Goal: Task Accomplishment & Management: Complete application form

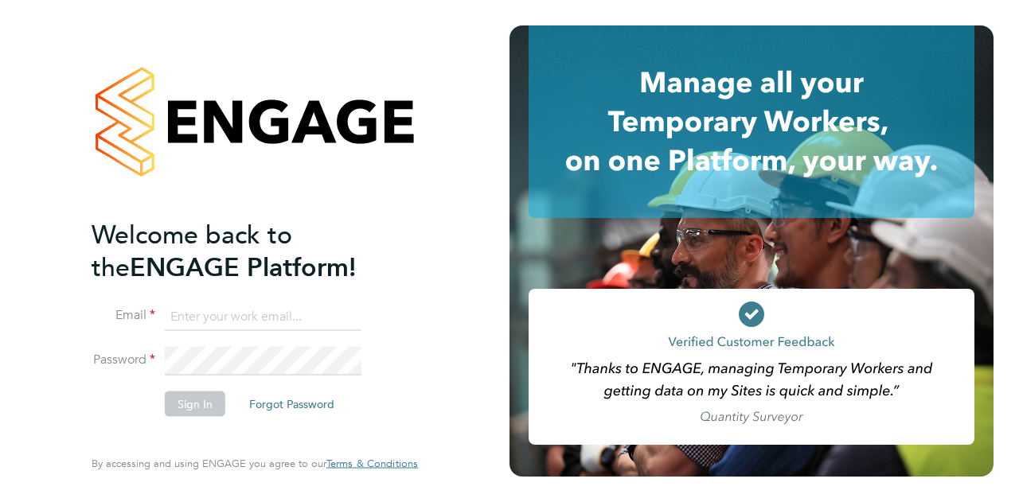
type input "[EMAIL_ADDRESS][DOMAIN_NAME]"
click at [191, 406] on button "Sign In" at bounding box center [195, 403] width 60 height 25
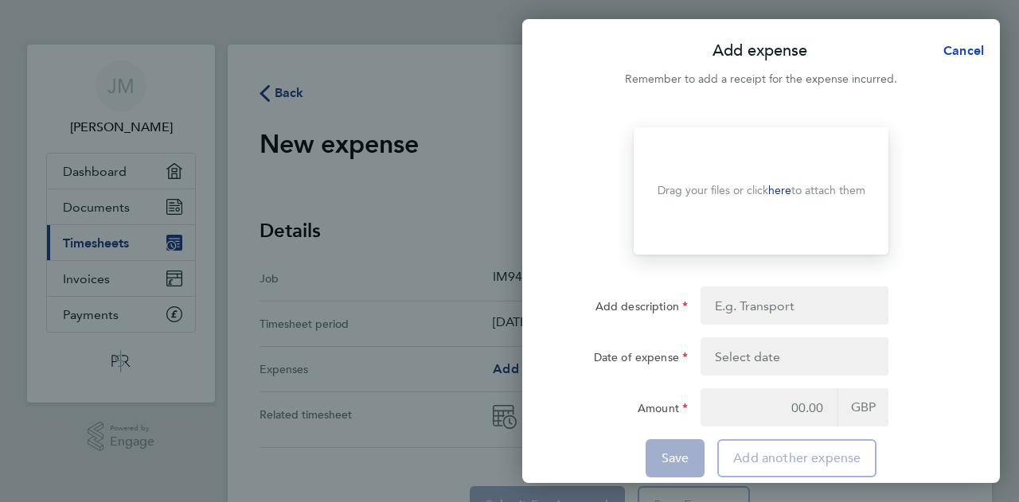
click at [965, 46] on span "Cancel" at bounding box center [960, 50] width 45 height 15
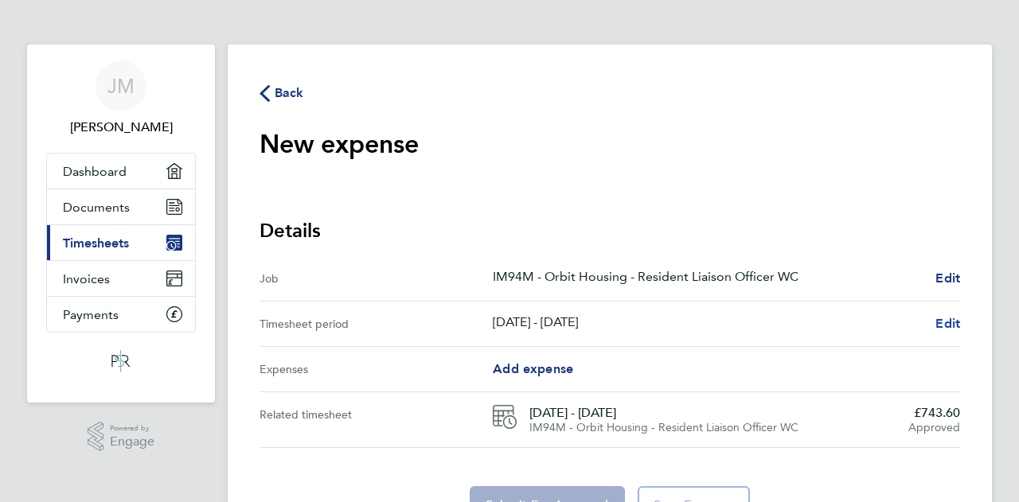
click at [944, 325] on span "Edit" at bounding box center [947, 323] width 25 height 15
select select "15: Object"
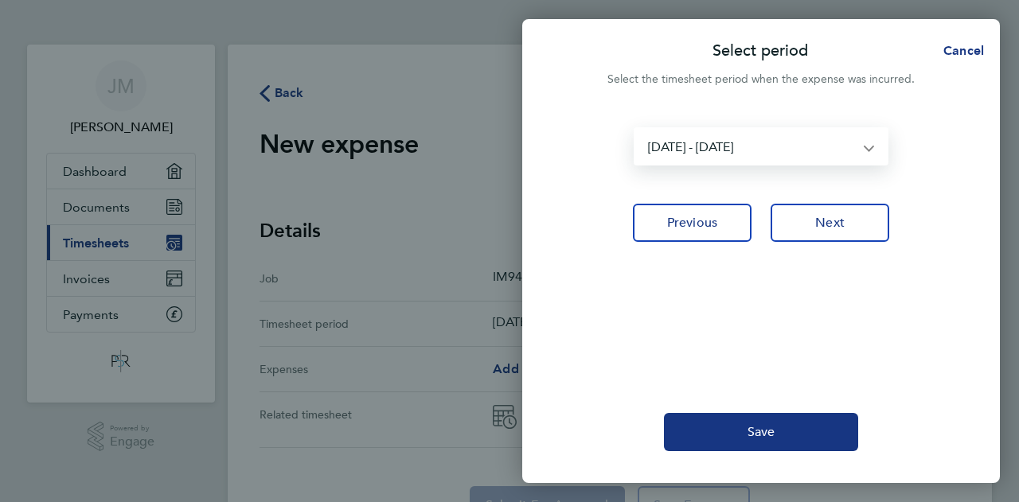
click at [866, 146] on select "10 - 16 Aug 2024 17 - 23 Aug 2024 24 - 30 Aug 2024 31 Aug - 06 Sep 2024 07 - 13…" at bounding box center [751, 146] width 232 height 35
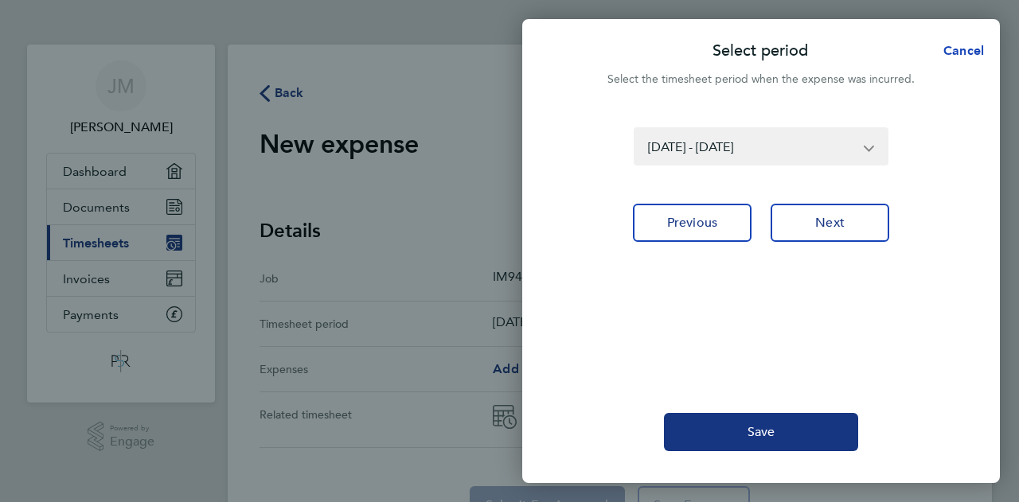
click at [969, 52] on span "Cancel" at bounding box center [960, 50] width 45 height 15
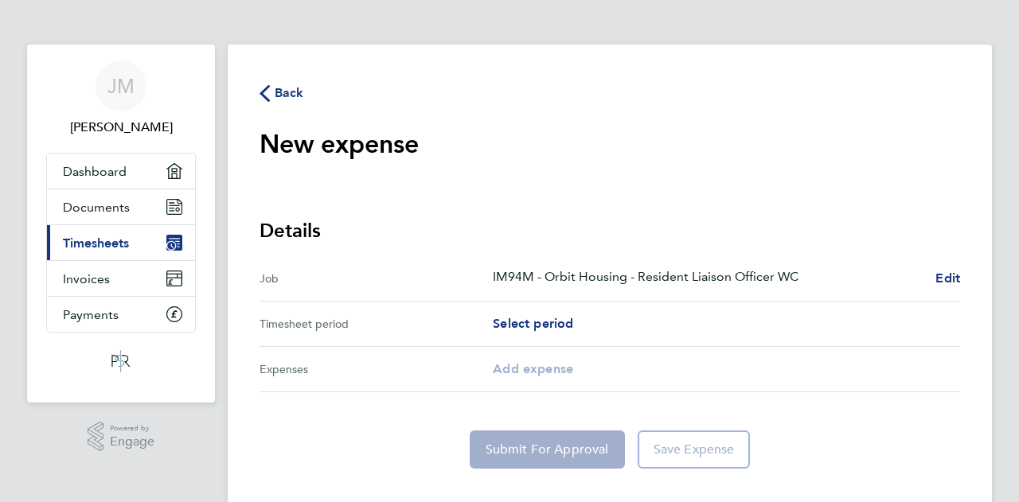
click at [264, 92] on icon "button" at bounding box center [264, 93] width 10 height 17
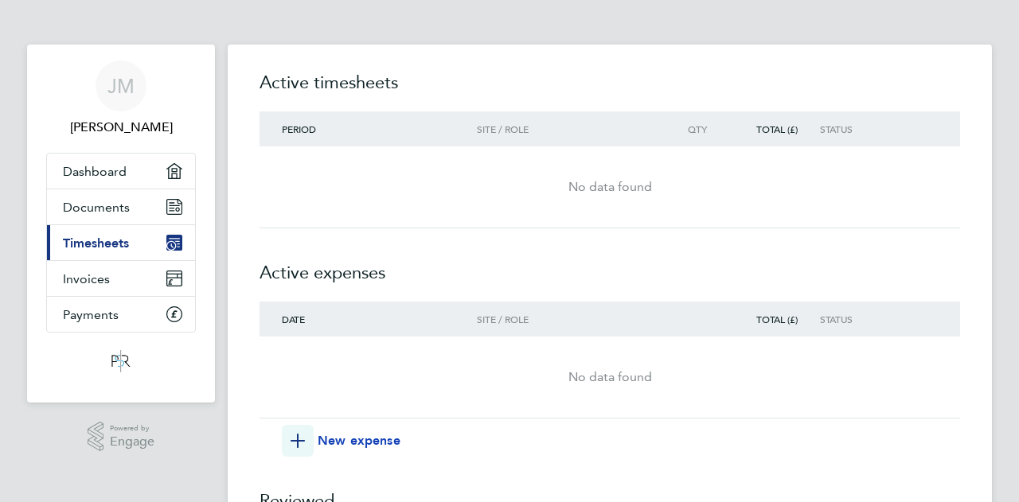
click at [344, 439] on span "New expense" at bounding box center [359, 440] width 83 height 19
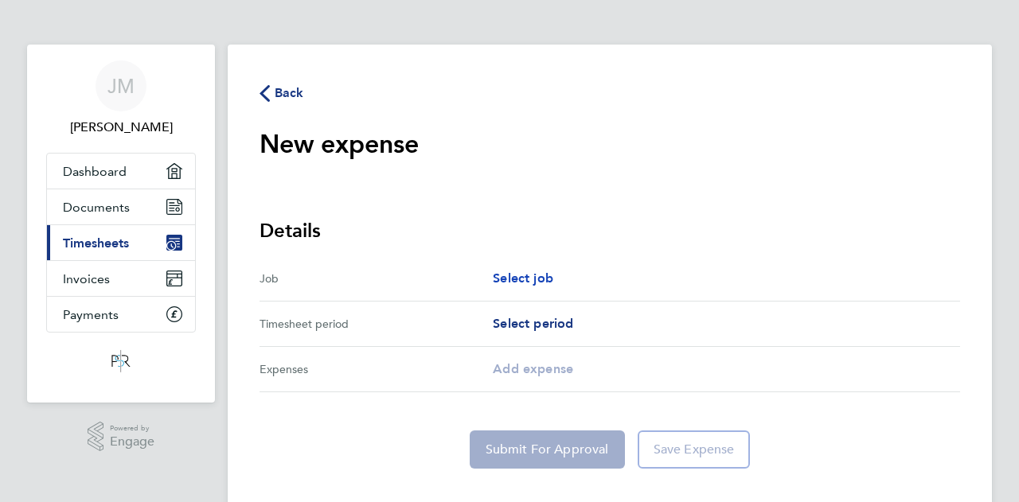
click at [533, 276] on span "Select job" at bounding box center [523, 278] width 60 height 15
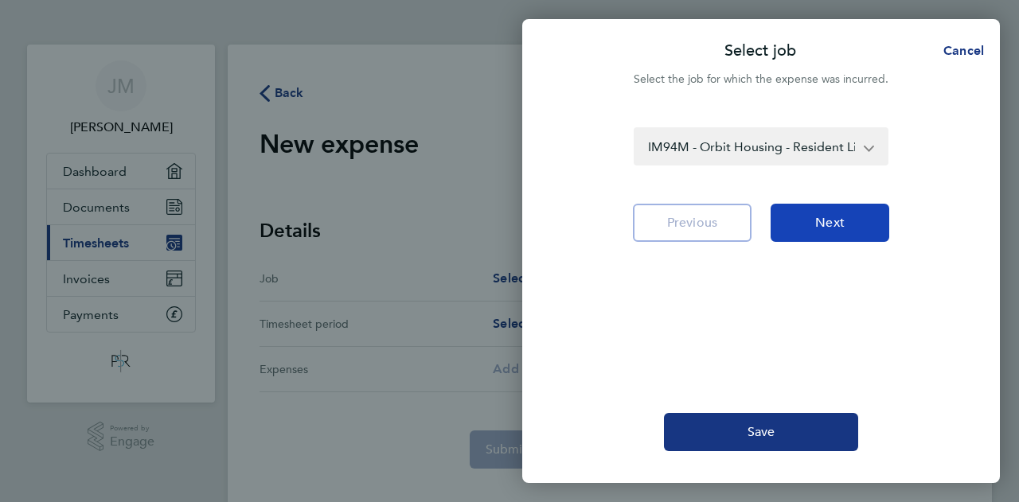
click at [858, 220] on button "Next" at bounding box center [829, 223] width 119 height 38
select select "56: null"
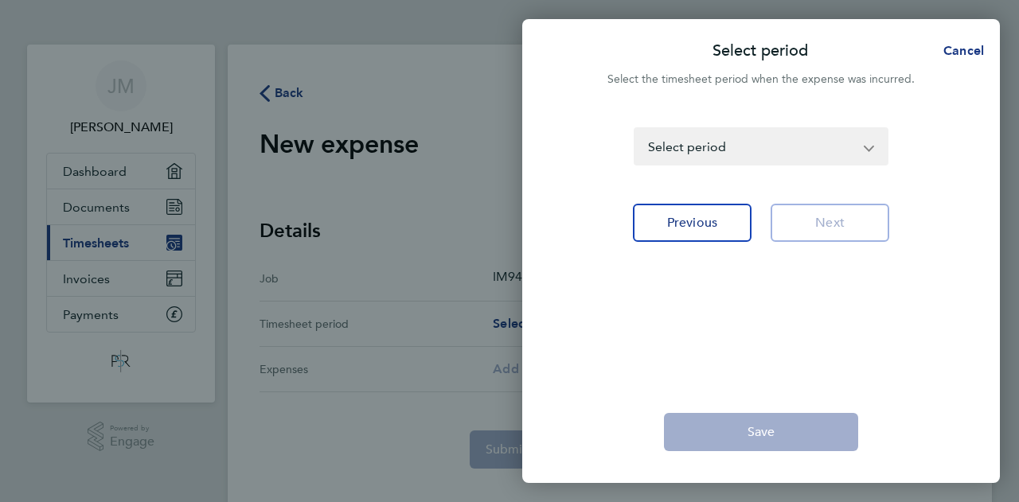
click at [867, 142] on app-icon-cross-button at bounding box center [876, 146] width 19 height 35
click at [869, 149] on app-icon-cross-button at bounding box center [876, 146] width 19 height 35
click at [874, 146] on app-icon-cross-button at bounding box center [876, 146] width 19 height 35
click at [973, 53] on span "Cancel" at bounding box center [960, 50] width 45 height 15
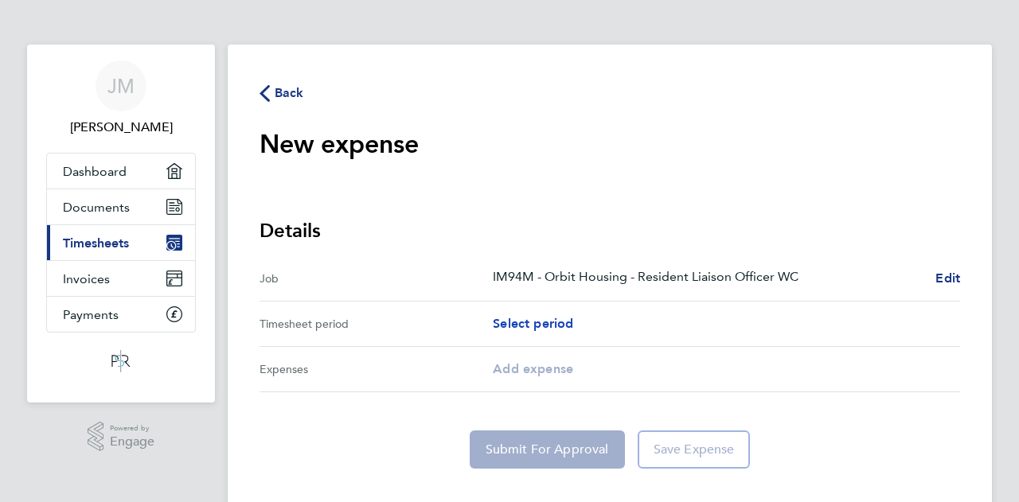
click at [544, 322] on span "Select period" at bounding box center [533, 323] width 80 height 15
select select "56: null"
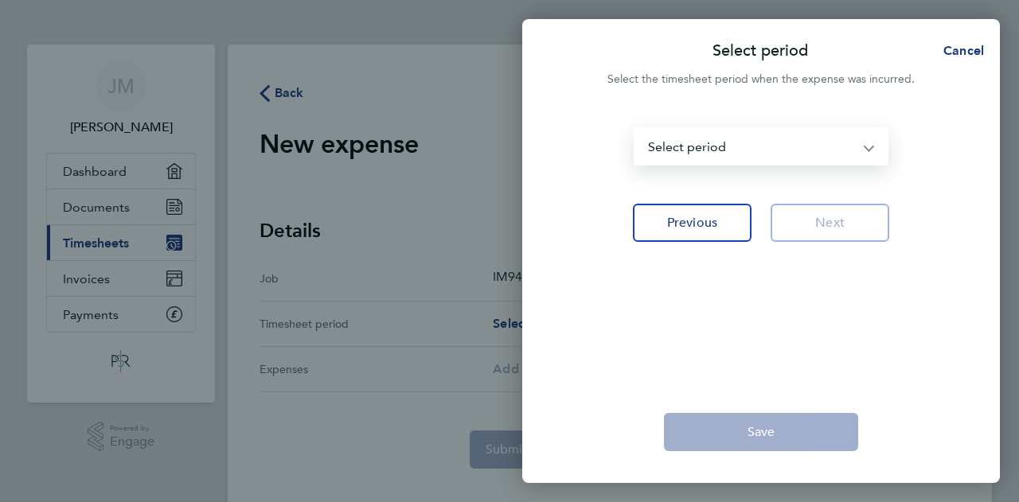
click at [862, 150] on select "10 - 16 Aug 2024 17 - 23 Aug 2024 24 - 30 Aug 2024 31 Aug - 06 Sep 2024 07 - 13…" at bounding box center [751, 146] width 232 height 35
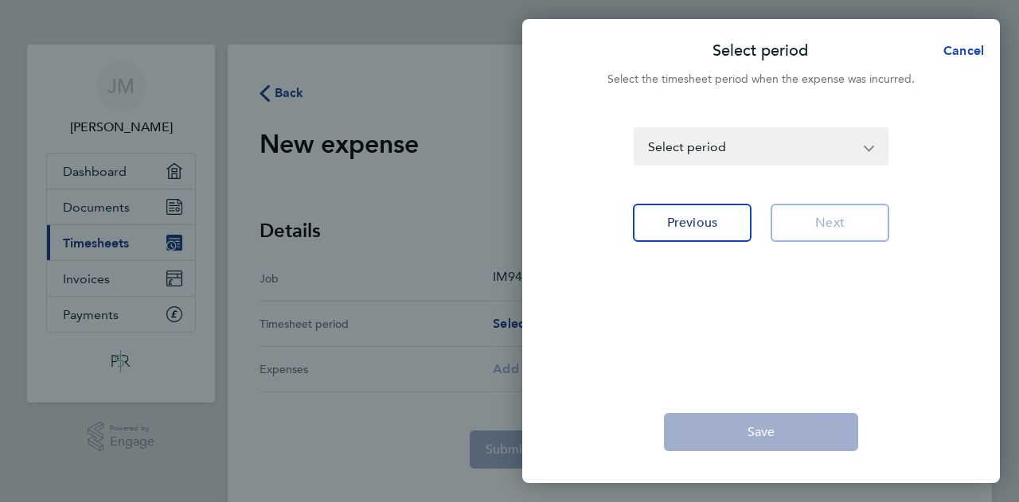
click at [965, 52] on span "Cancel" at bounding box center [960, 50] width 45 height 15
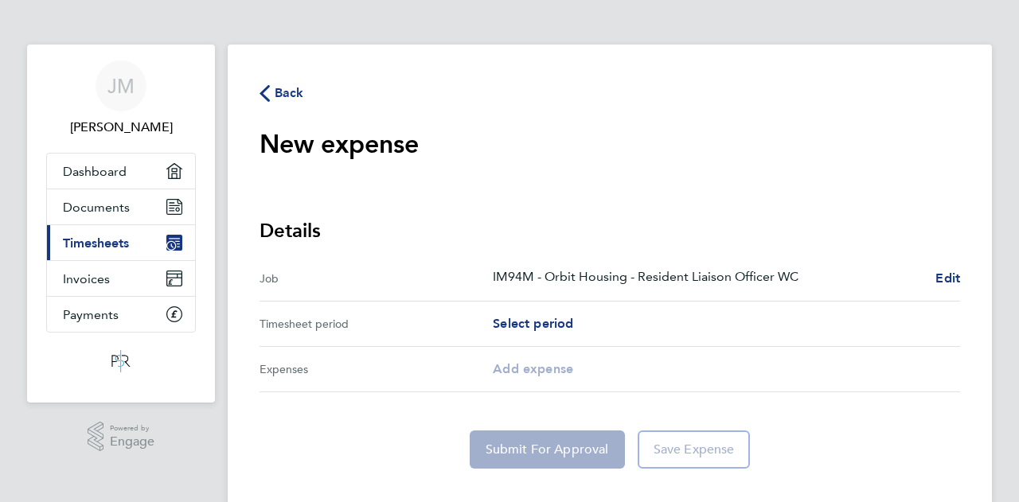
click at [965, 52] on main "Back New expense expense descripion placeholder Details Job IM94M - Orbit Housi…" at bounding box center [610, 276] width 764 height 462
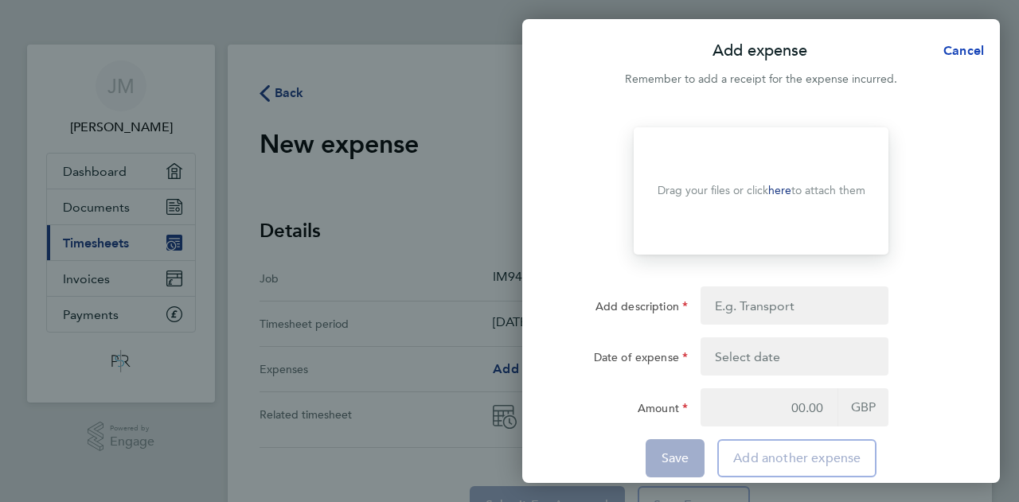
click at [972, 49] on span "Cancel" at bounding box center [960, 50] width 45 height 15
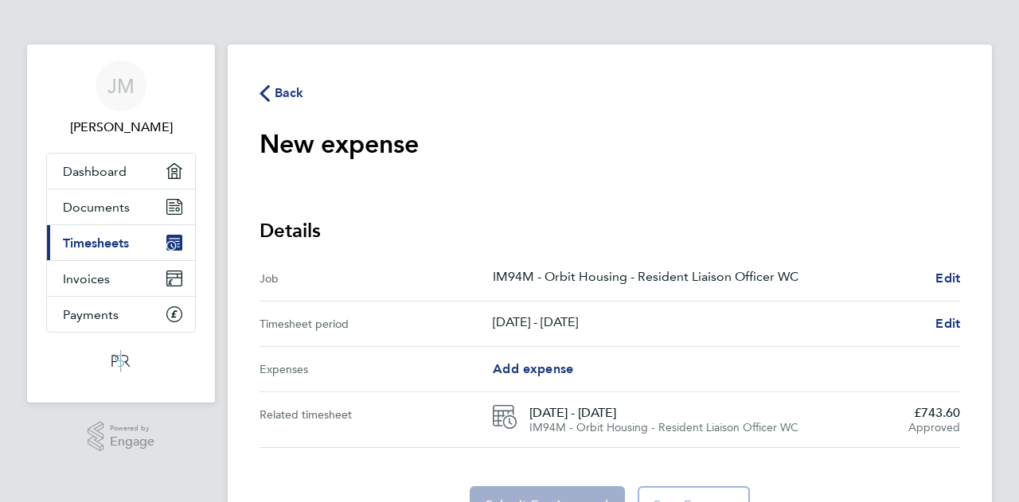
click at [263, 96] on icon "button" at bounding box center [264, 93] width 10 height 17
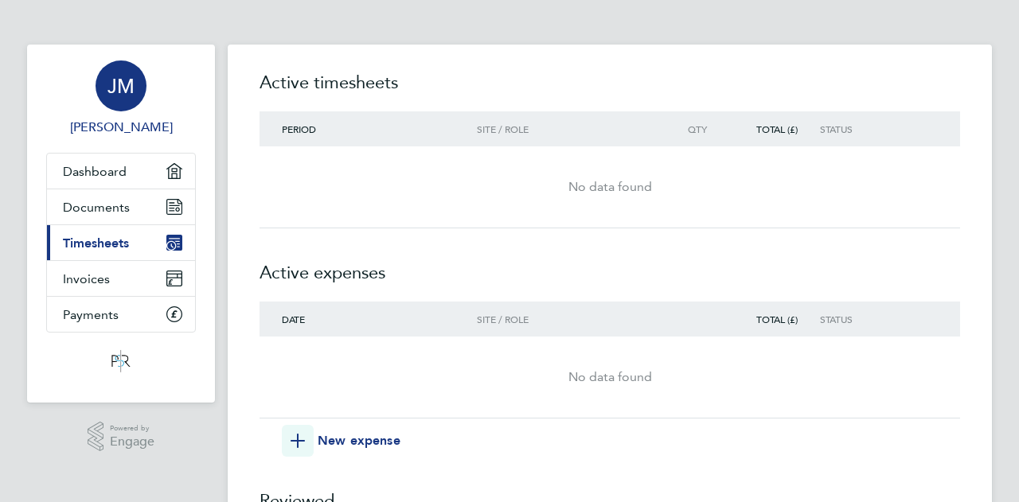
click at [115, 92] on span "JM" at bounding box center [120, 86] width 27 height 21
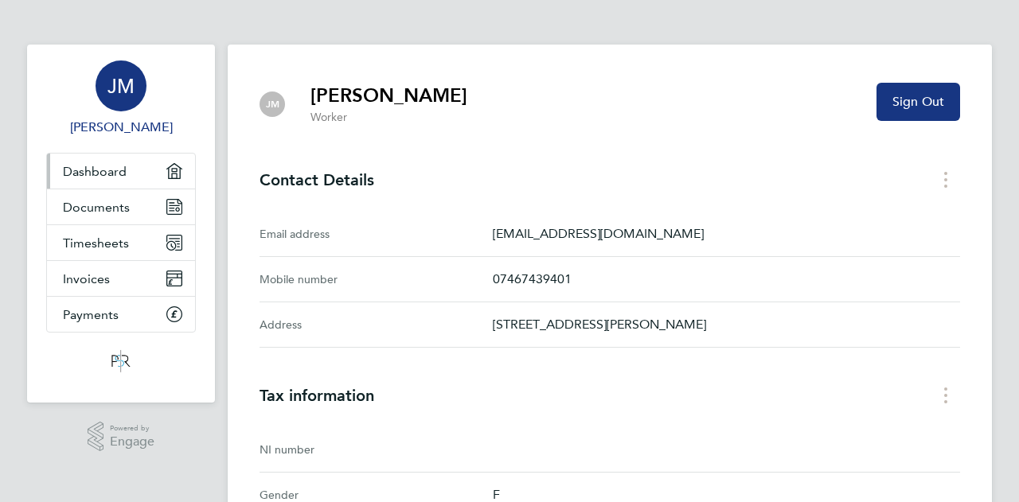
click at [106, 167] on span "Dashboard" at bounding box center [95, 171] width 64 height 15
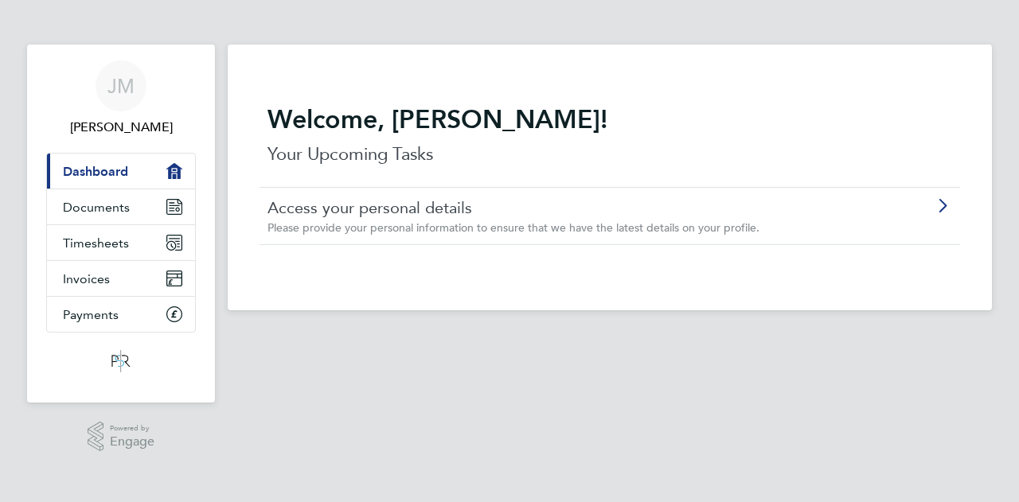
click at [121, 355] on img "Main navigation" at bounding box center [121, 361] width 29 height 25
click at [113, 357] on img "Main navigation" at bounding box center [121, 361] width 29 height 25
click at [113, 354] on img "Main navigation" at bounding box center [121, 361] width 29 height 25
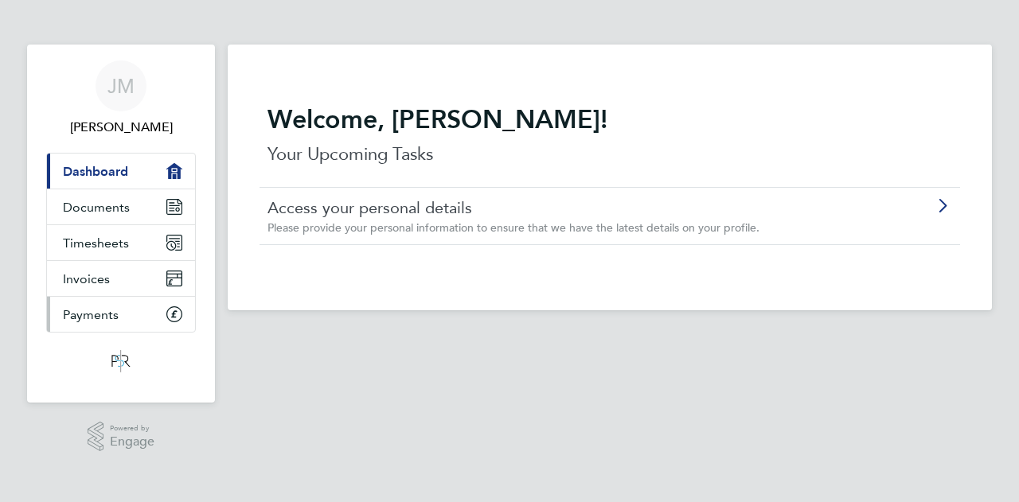
click at [171, 317] on icon "Main navigation" at bounding box center [174, 314] width 14 height 14
